Goal: Find specific fact

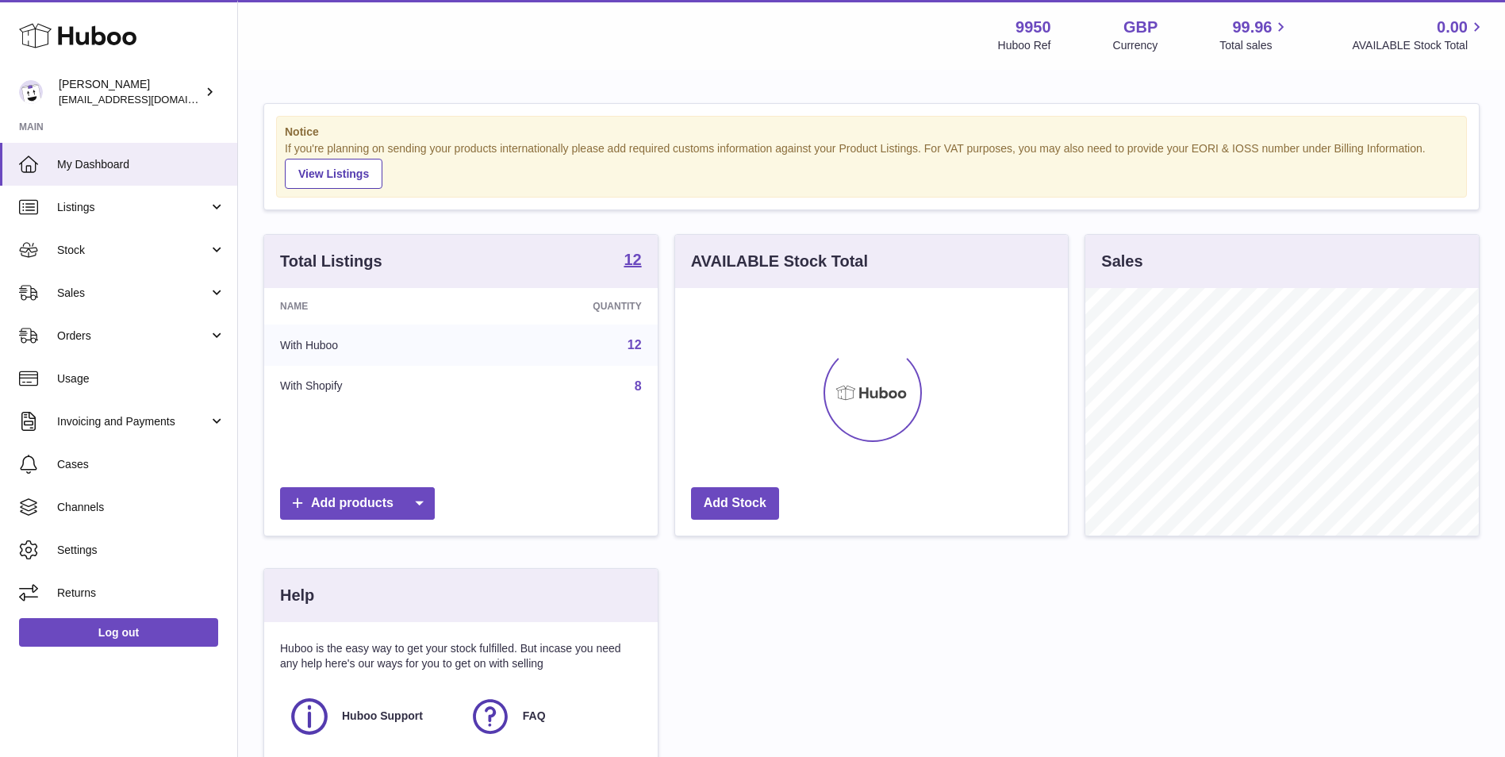
scroll to position [248, 393]
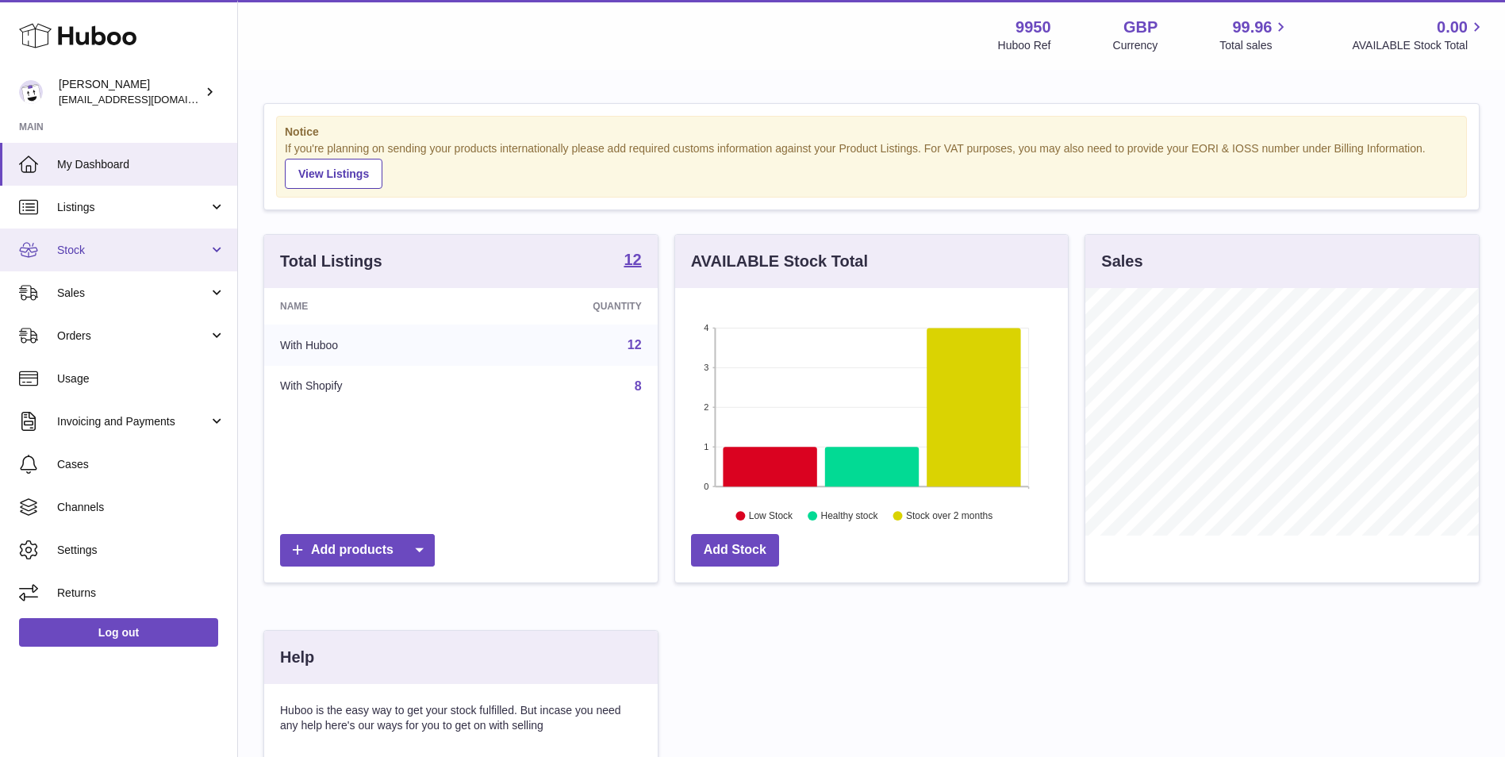
click at [162, 250] on span "Stock" at bounding box center [133, 250] width 152 height 15
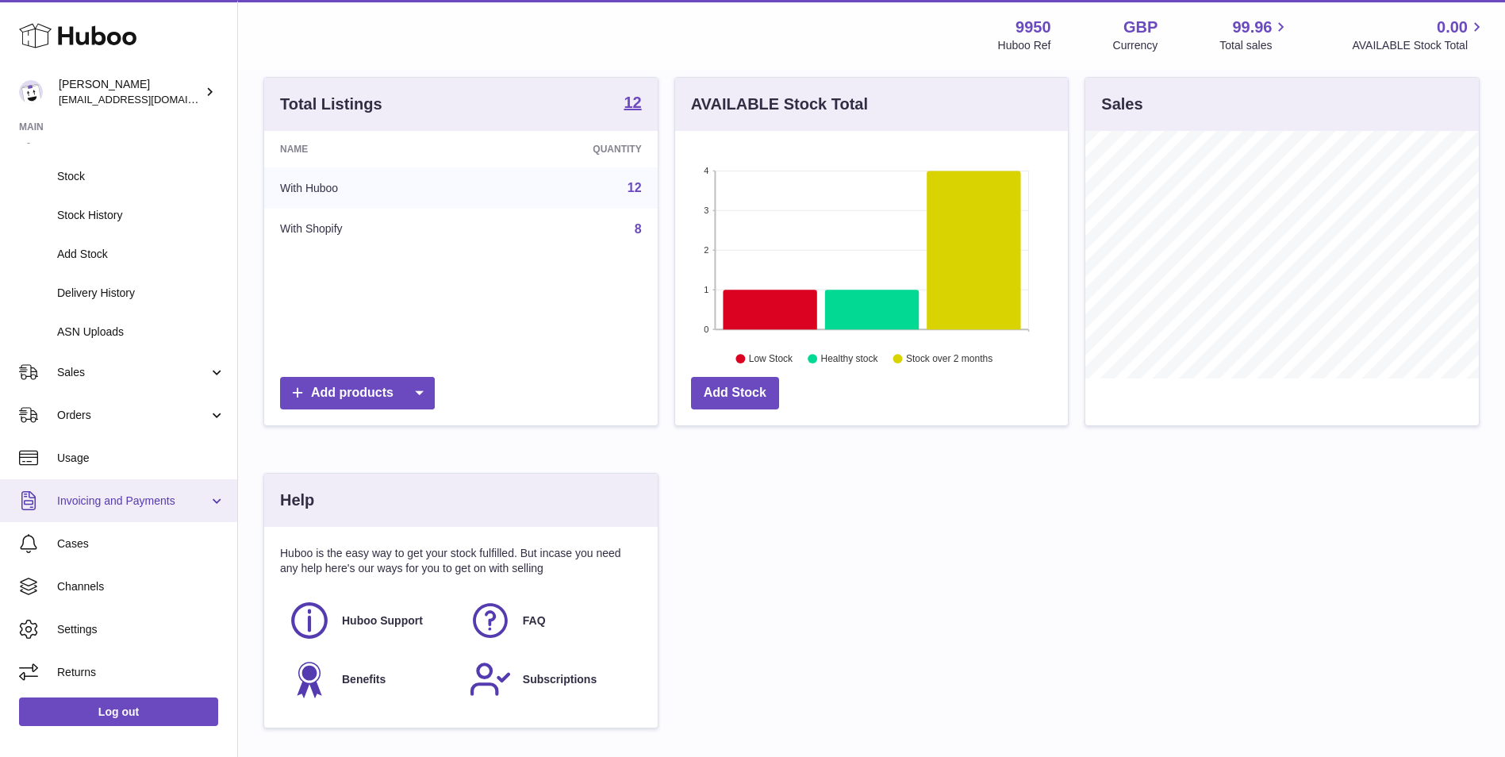
scroll to position [159, 0]
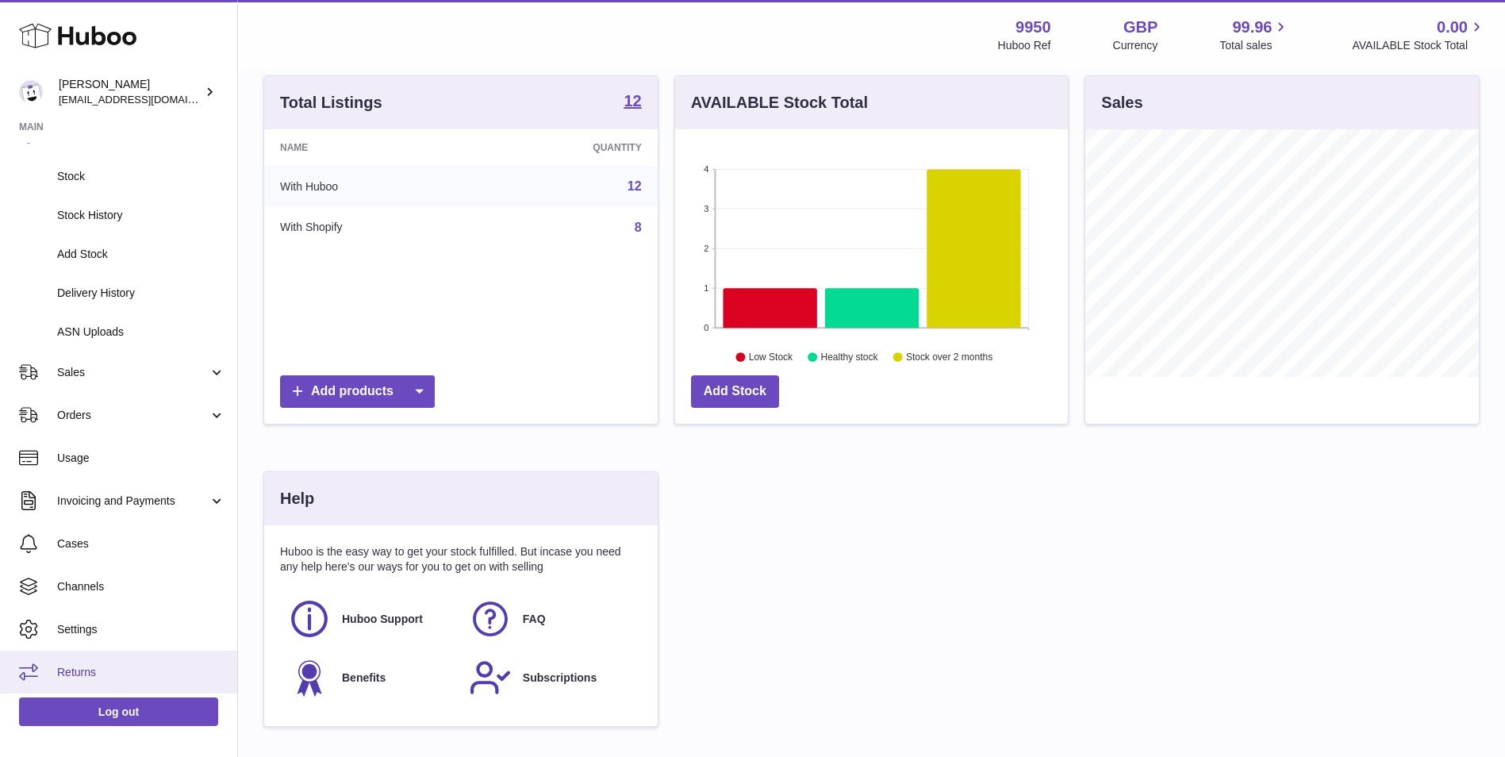
click at [93, 671] on span "Returns" at bounding box center [141, 672] width 168 height 15
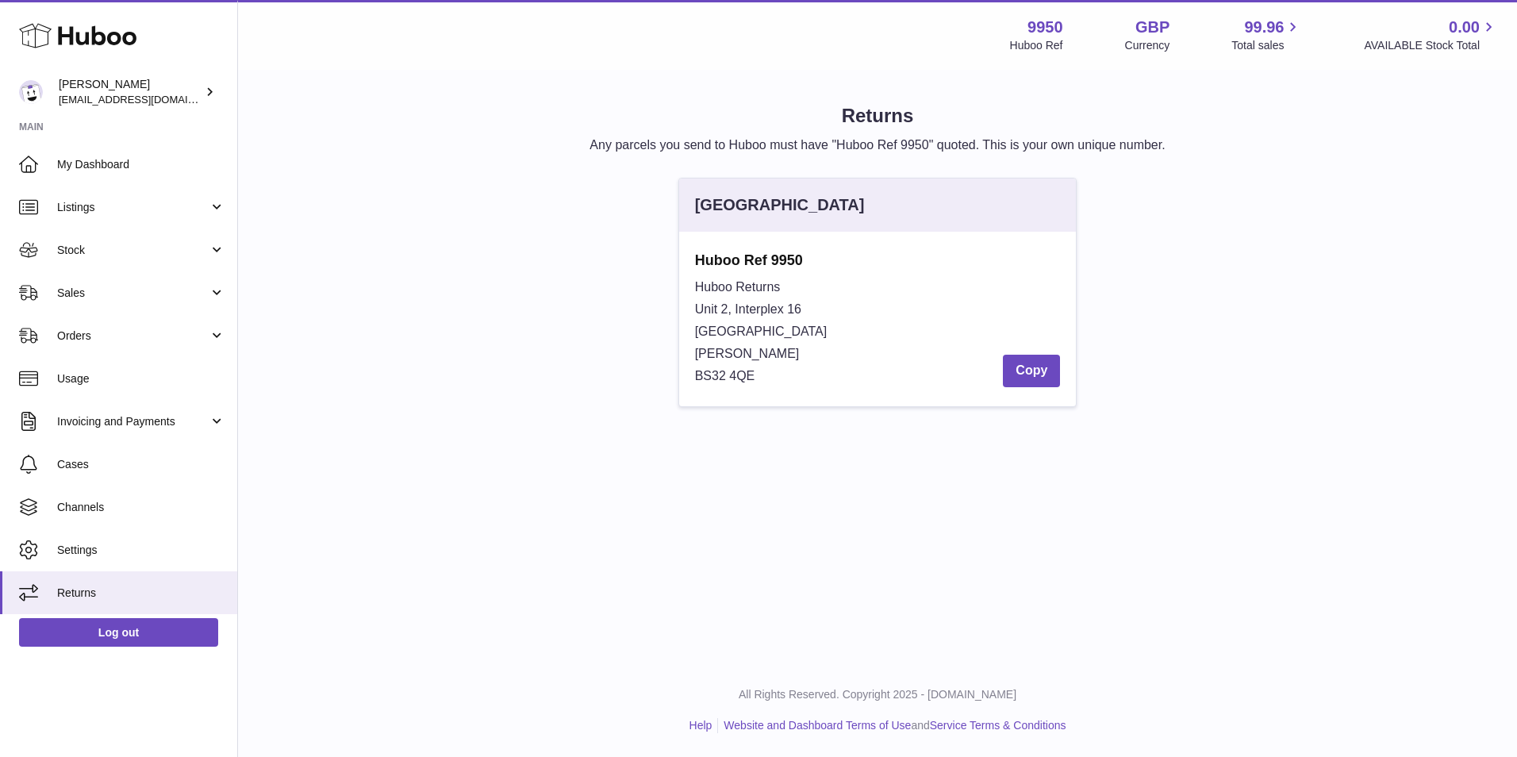
drag, startPoint x: 755, startPoint y: 375, endPoint x: 697, endPoint y: 375, distance: 58.7
click at [697, 375] on div "Huboo Returns Unit 2, Interplex [STREET_ADDRESS][PERSON_NAME] Copy" at bounding box center [878, 331] width 366 height 111
copy span "BS32 4QE"
drag, startPoint x: 804, startPoint y: 262, endPoint x: 696, endPoint y: 264, distance: 108.0
click at [696, 264] on strong "Huboo Ref 9950" at bounding box center [878, 260] width 366 height 19
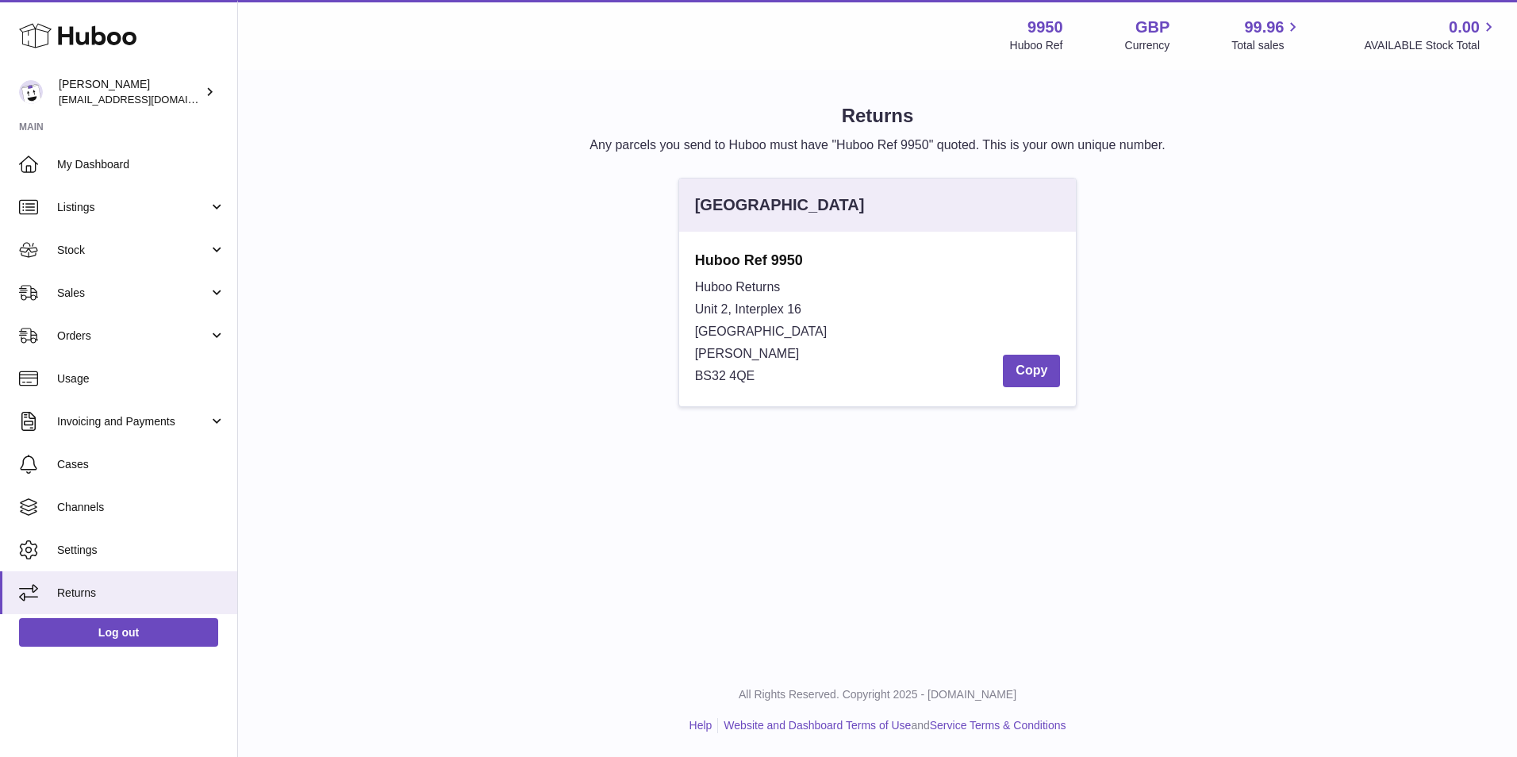
copy strong "Huboo Ref 9950"
drag, startPoint x: 781, startPoint y: 281, endPoint x: 645, endPoint y: 281, distance: 135.7
click at [645, 281] on div "[GEOGRAPHIC_DATA] Huboo Ref 9950 [STREET_ADDRESS][PERSON_NAME] Copy" at bounding box center [878, 300] width 1244 height 245
copy span "Huboo Returns"
drag, startPoint x: 754, startPoint y: 377, endPoint x: 698, endPoint y: 379, distance: 56.4
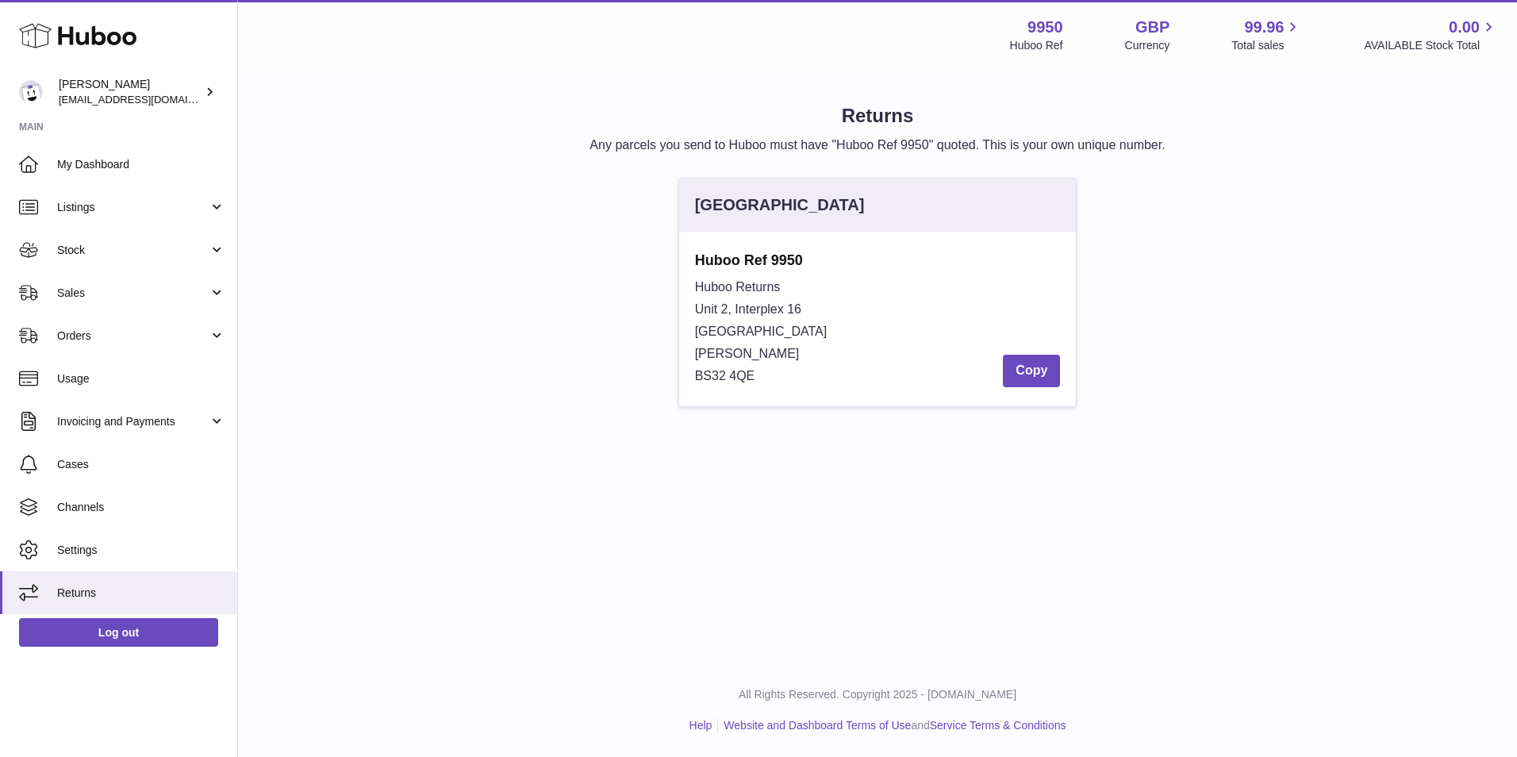
click at [698, 379] on span "BS32 4QE" at bounding box center [725, 375] width 60 height 13
copy span "BS32 4QE"
click at [805, 286] on div "Huboo Returns Unit 2, Interplex [STREET_ADDRESS][PERSON_NAME] Copy" at bounding box center [878, 331] width 366 height 111
drag, startPoint x: 804, startPoint y: 262, endPoint x: 683, endPoint y: 262, distance: 120.6
click at [683, 262] on div "Huboo Ref 9950 [STREET_ADDRESS][PERSON_NAME] Copy" at bounding box center [878, 319] width 398 height 175
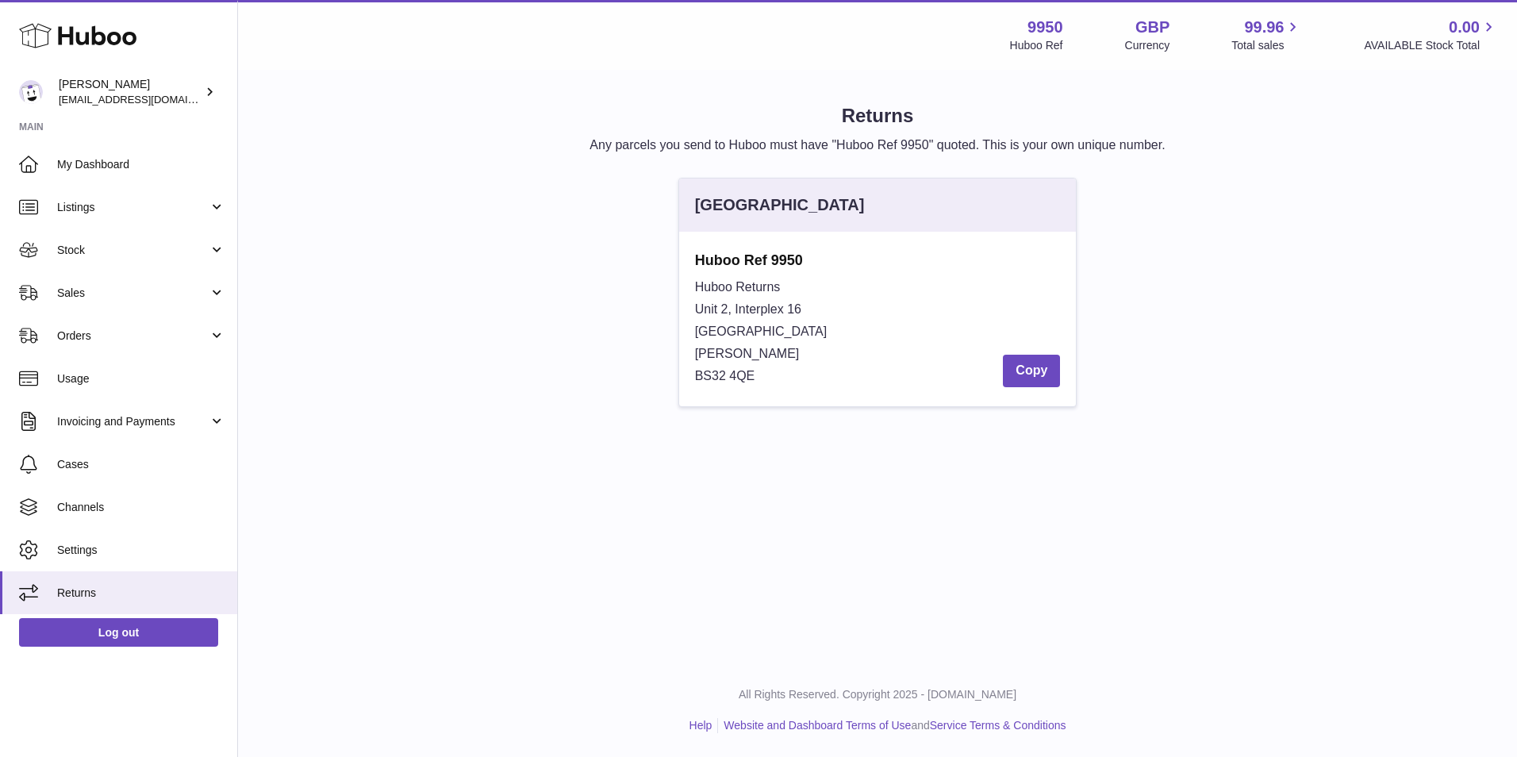
copy strong "Huboo Ref 9950"
drag, startPoint x: 782, startPoint y: 290, endPoint x: 685, endPoint y: 289, distance: 96.8
click at [685, 289] on div "Huboo Ref 9950 [STREET_ADDRESS][PERSON_NAME] Copy" at bounding box center [878, 319] width 398 height 175
copy span "Huboo Returns"
